Goal: Book appointment/travel/reservation

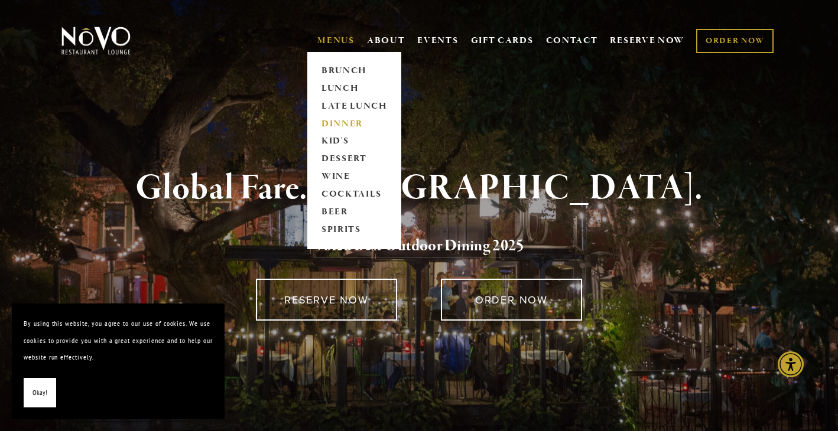
click at [330, 125] on link "DINNER" at bounding box center [354, 124] width 74 height 18
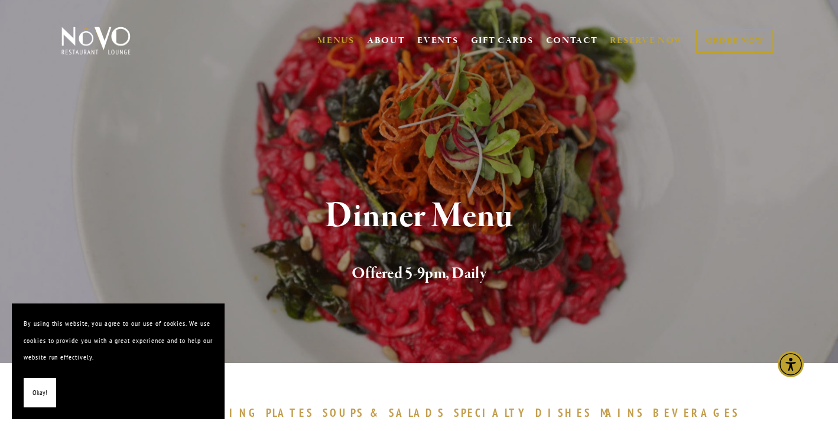
click at [623, 40] on link "RESERVE NOW" at bounding box center [647, 41] width 74 height 22
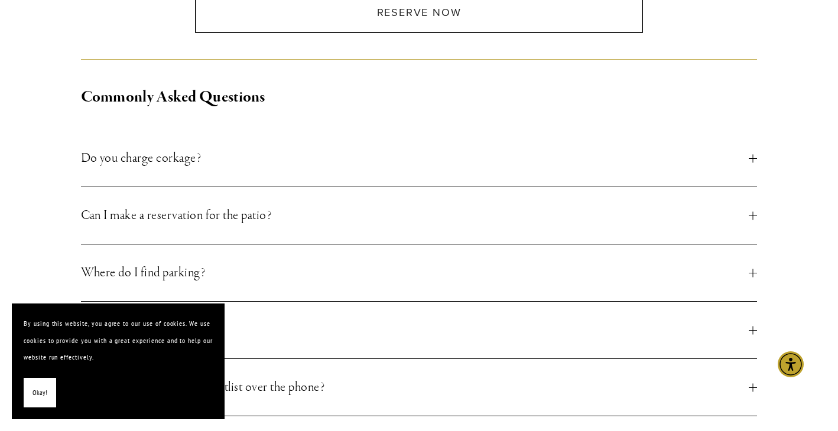
scroll to position [262, 0]
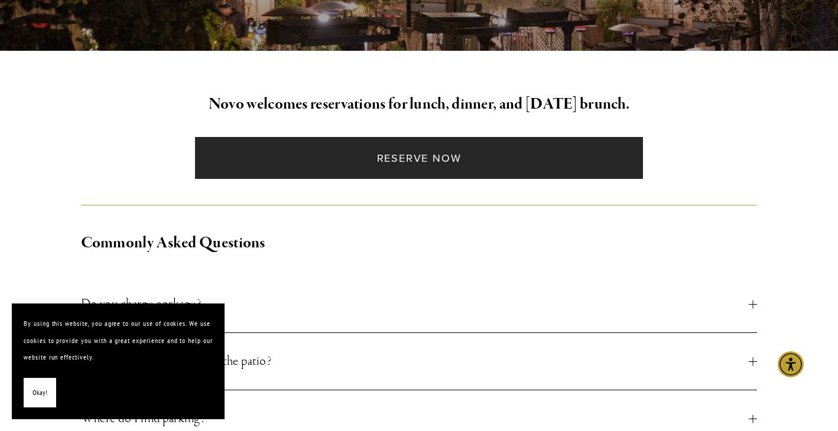
click at [349, 151] on link "Reserve Now" at bounding box center [419, 158] width 448 height 42
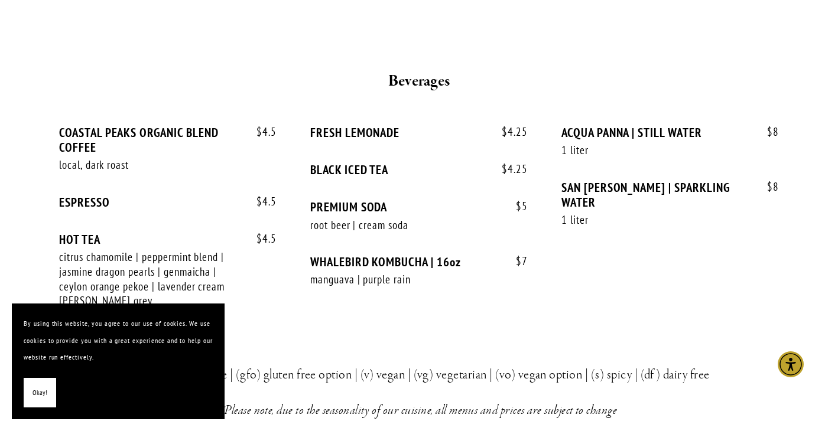
scroll to position [2535, 0]
